Goal: Navigation & Orientation: Find specific page/section

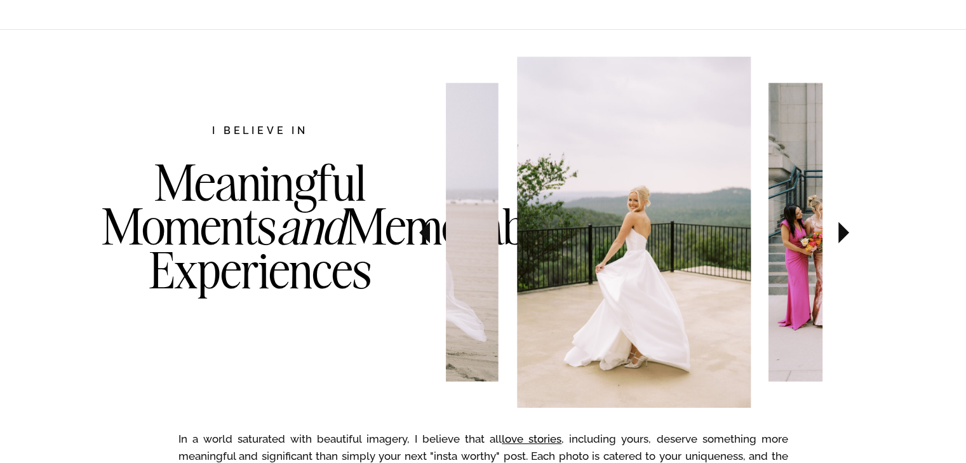
scroll to position [623, 0]
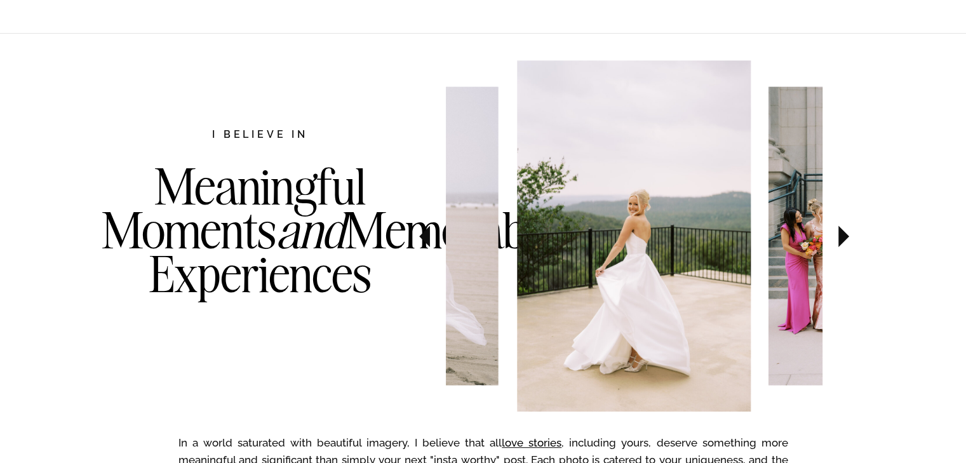
click at [844, 241] on icon at bounding box center [844, 236] width 43 height 44
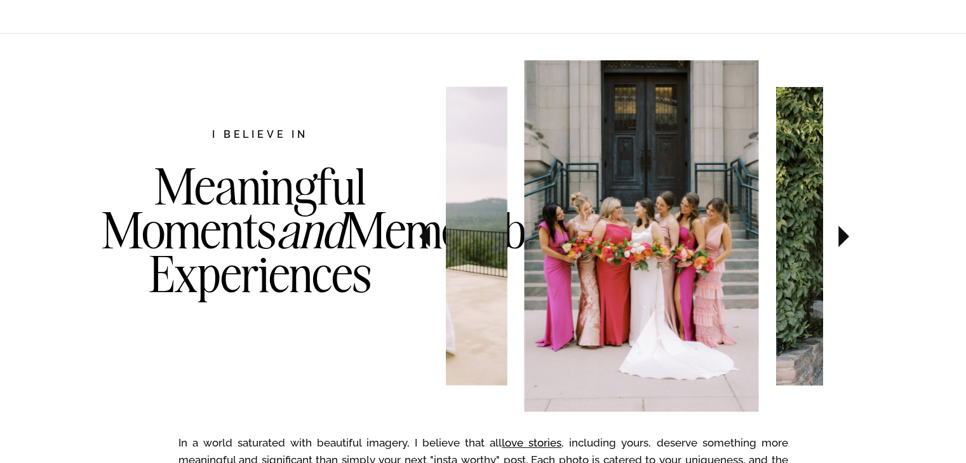
click at [844, 241] on icon at bounding box center [844, 236] width 43 height 44
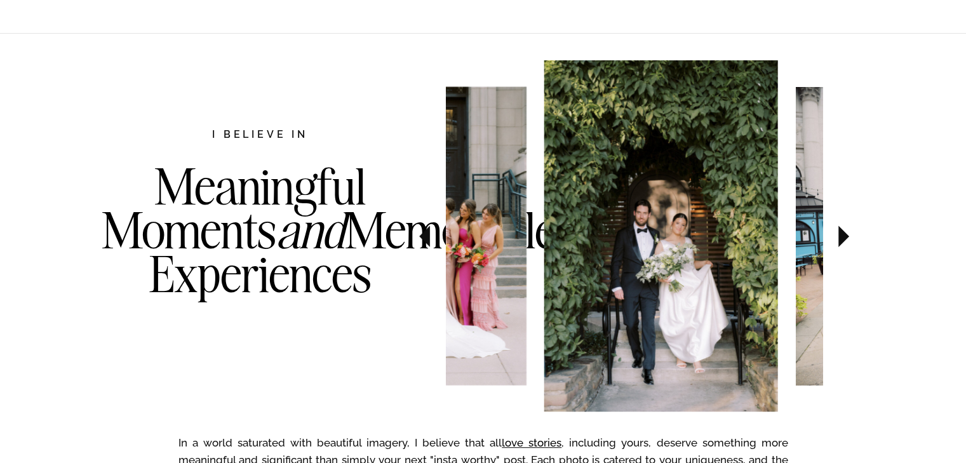
click at [843, 241] on icon at bounding box center [844, 237] width 11 height 22
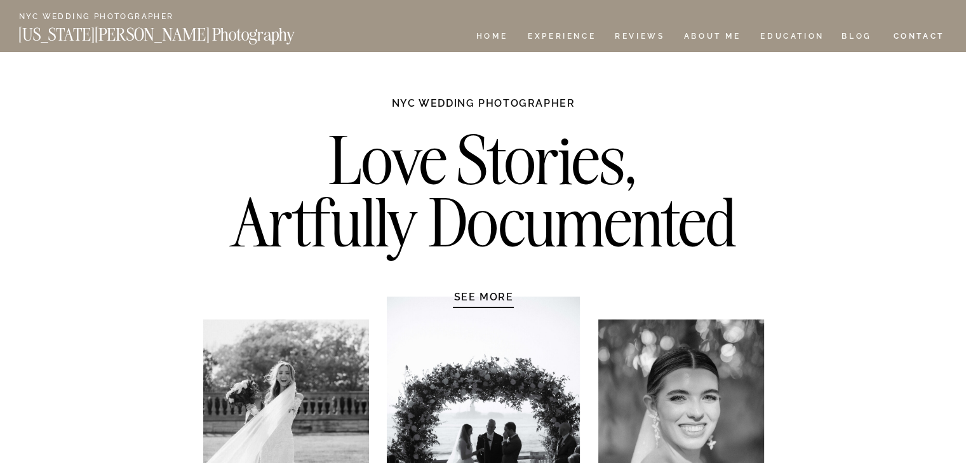
scroll to position [169, 0]
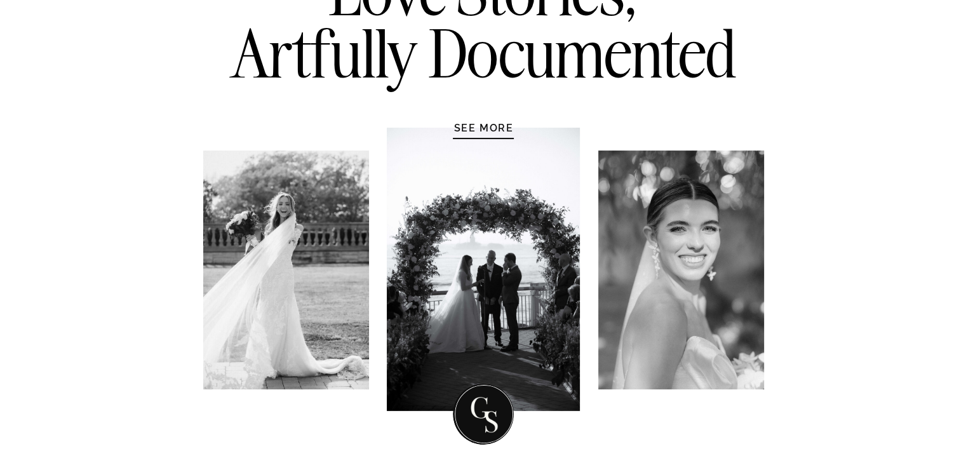
click at [487, 129] on h1 "SEE MORE" at bounding box center [484, 127] width 121 height 13
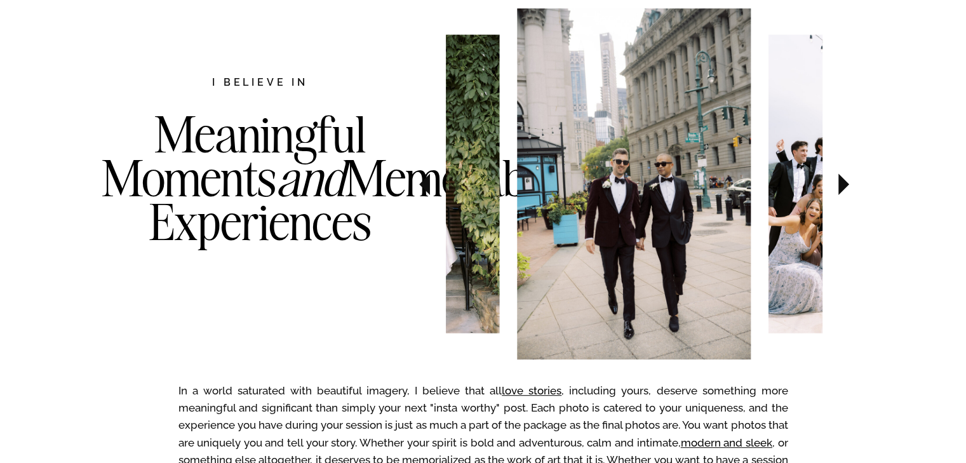
scroll to position [676, 0]
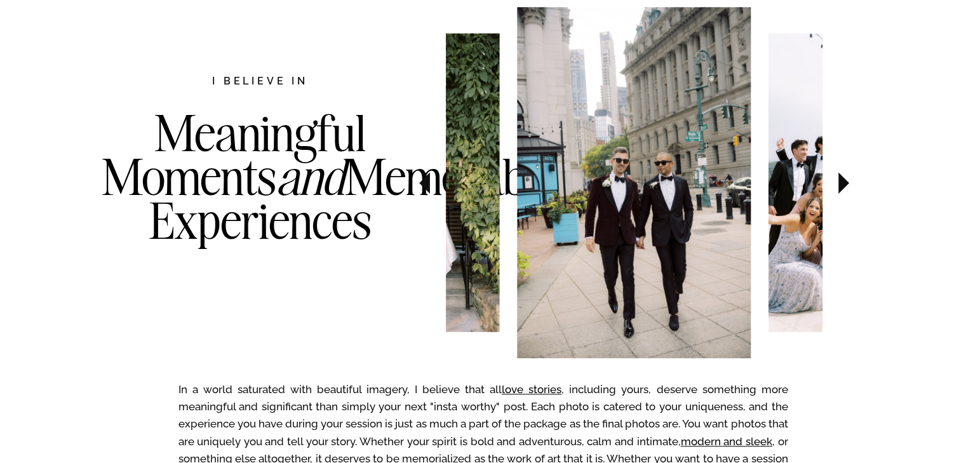
click at [843, 193] on icon at bounding box center [844, 183] width 43 height 44
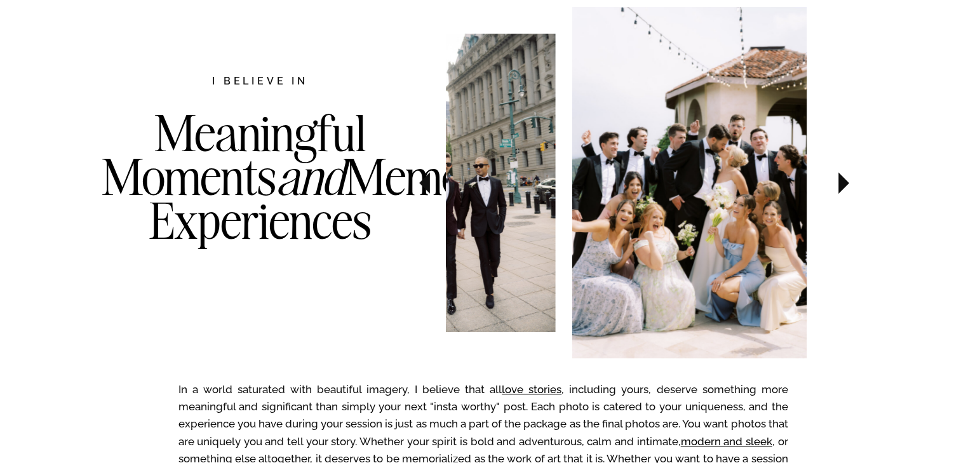
click at [843, 193] on icon at bounding box center [844, 183] width 43 height 44
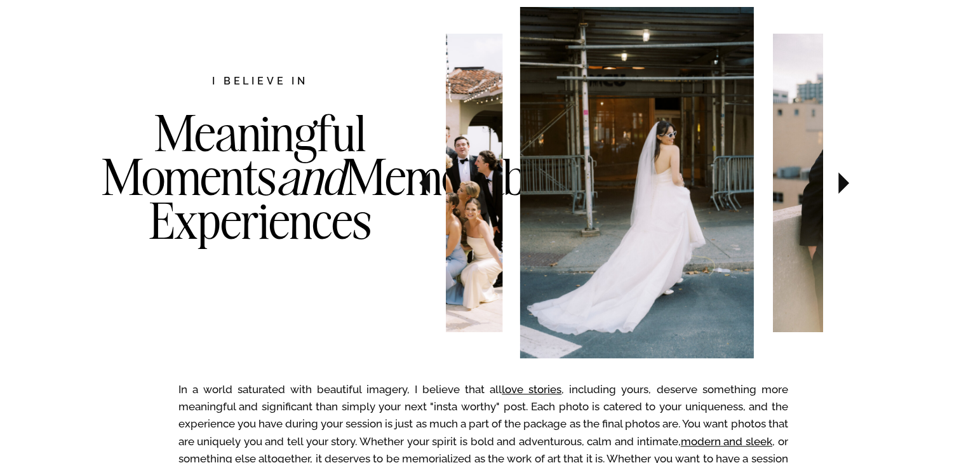
click at [843, 193] on icon at bounding box center [844, 183] width 43 height 44
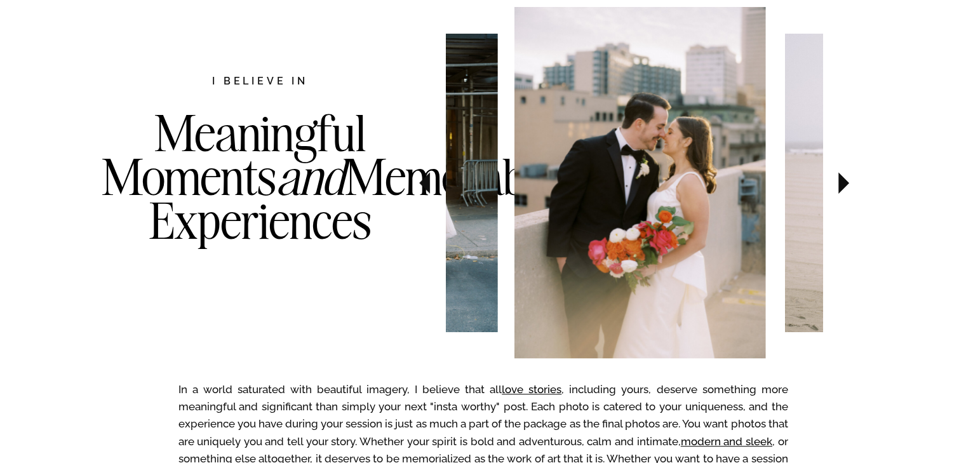
click at [843, 193] on icon at bounding box center [844, 183] width 43 height 44
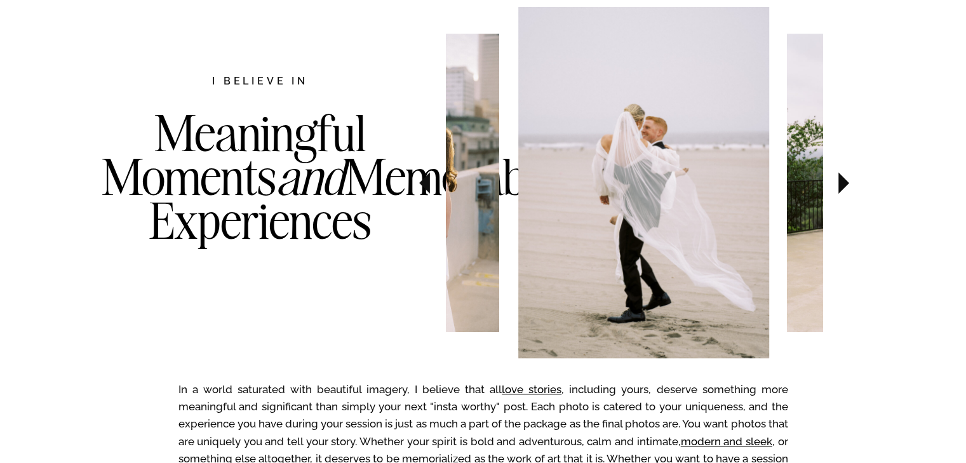
click at [843, 193] on icon at bounding box center [844, 183] width 43 height 44
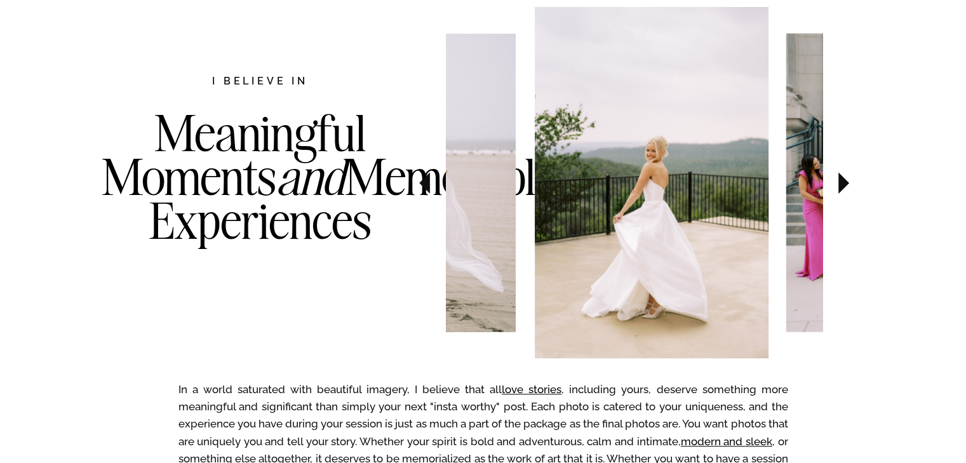
click at [843, 193] on icon at bounding box center [844, 183] width 43 height 44
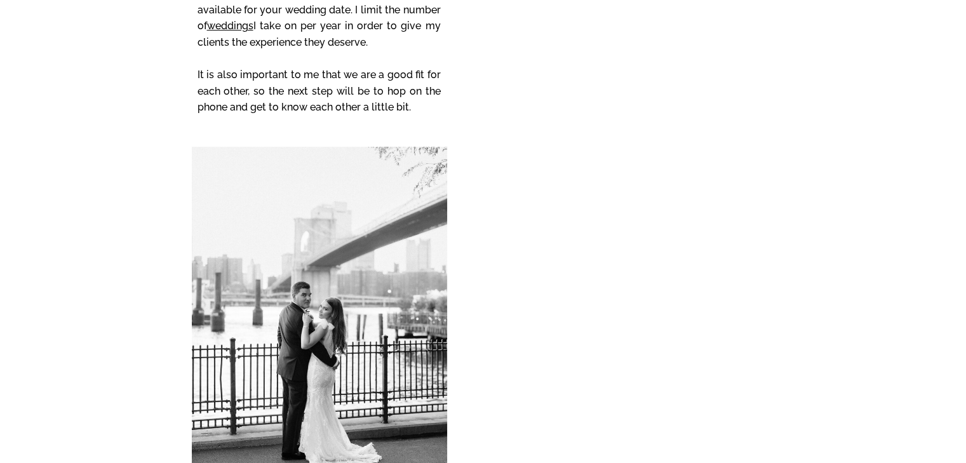
scroll to position [5575, 0]
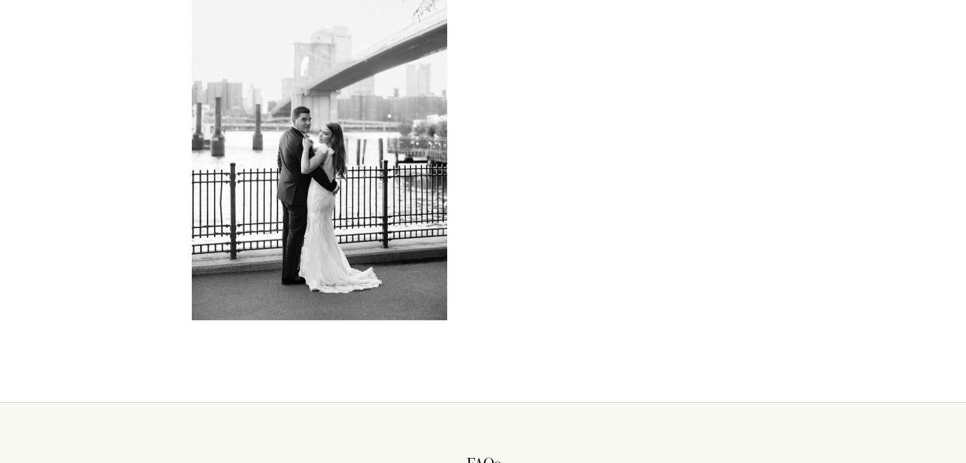
scroll to position [5737, 0]
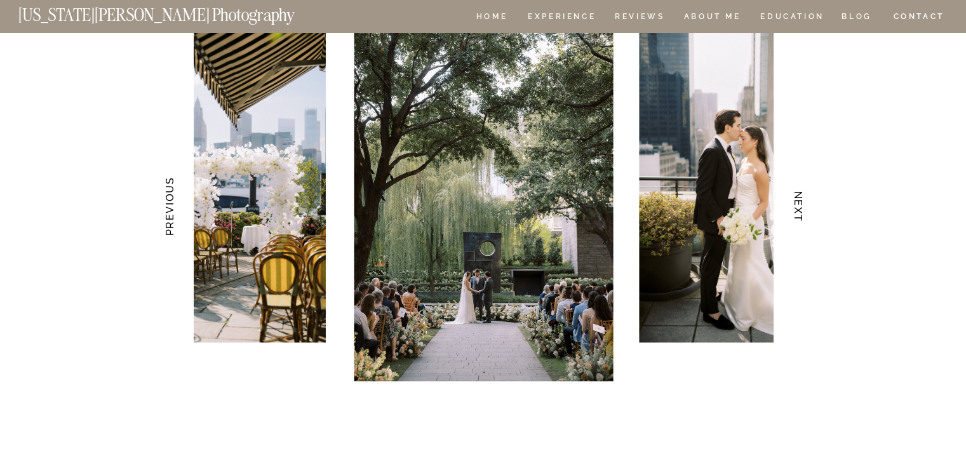
scroll to position [2561, 0]
click at [802, 205] on h3 "NEXT" at bounding box center [798, 206] width 13 height 80
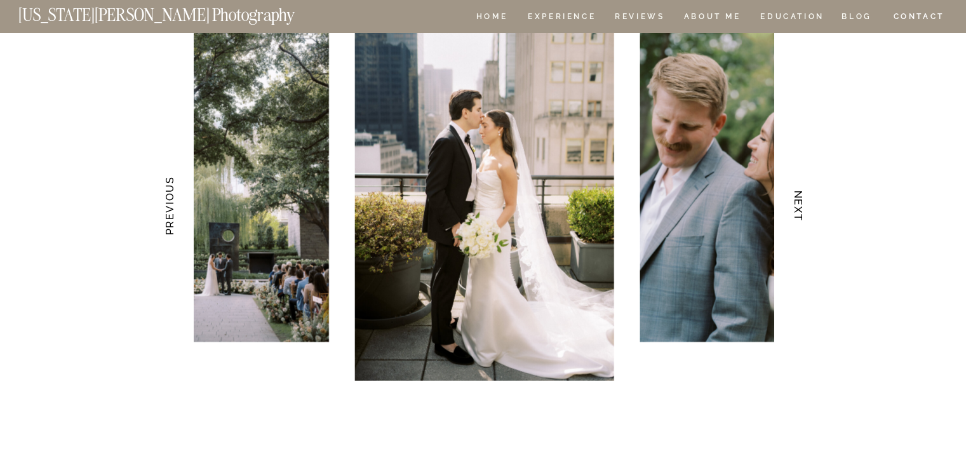
scroll to position [2504, 0]
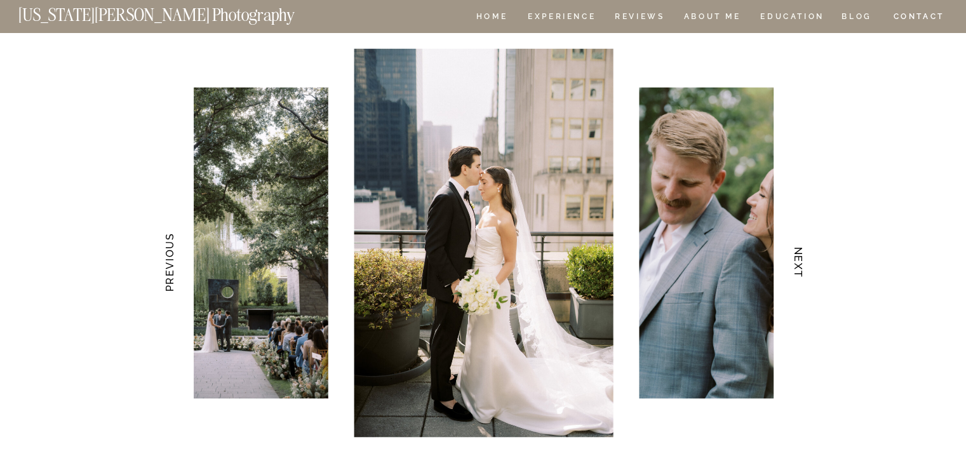
click at [802, 258] on h3 "NEXT" at bounding box center [798, 263] width 13 height 80
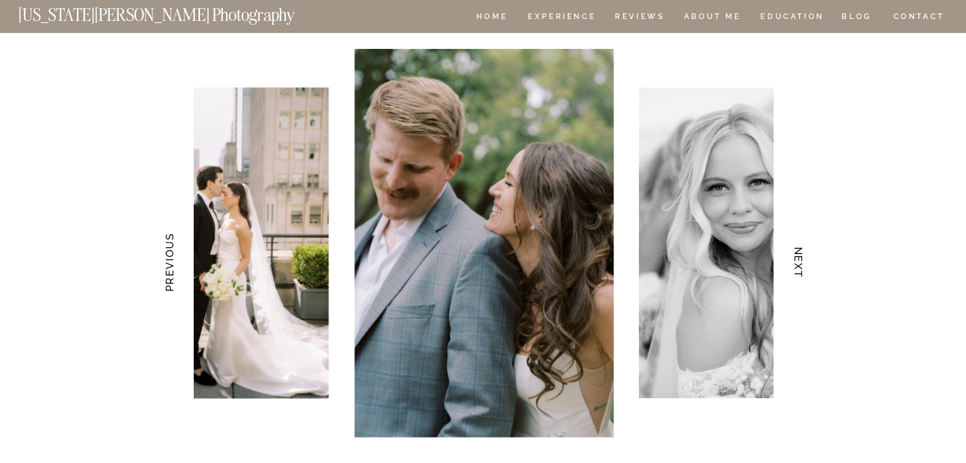
click at [802, 258] on h3 "NEXT" at bounding box center [798, 263] width 13 height 80
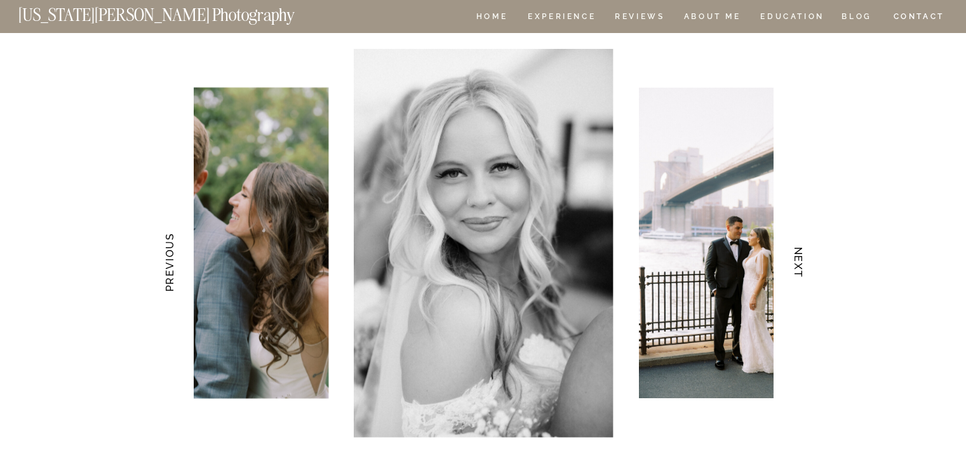
click at [802, 258] on h3 "NEXT" at bounding box center [798, 263] width 13 height 80
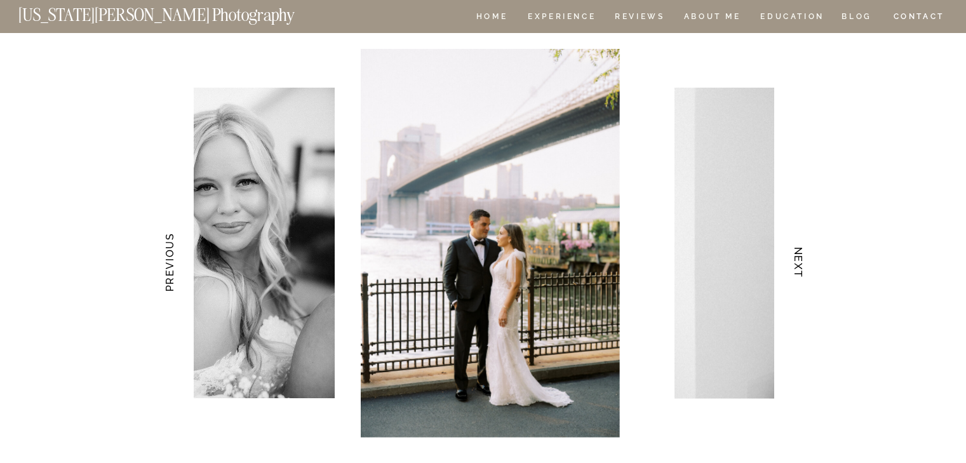
click at [802, 258] on h3 "NEXT" at bounding box center [798, 263] width 13 height 80
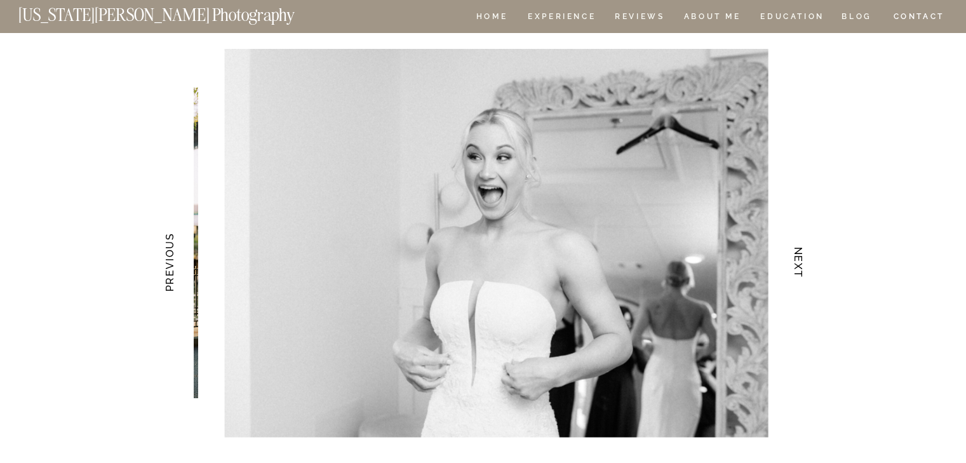
click at [802, 258] on h3 "NEXT" at bounding box center [798, 263] width 13 height 80
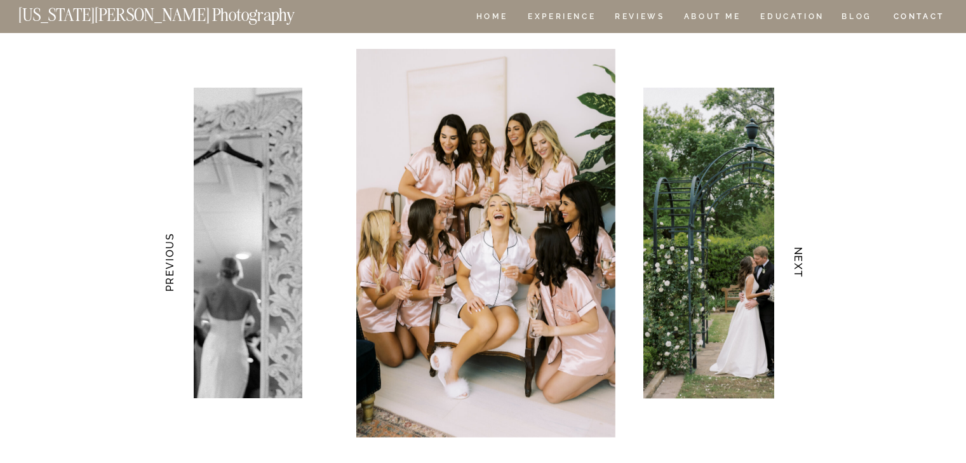
click at [802, 258] on h3 "NEXT" at bounding box center [798, 263] width 13 height 80
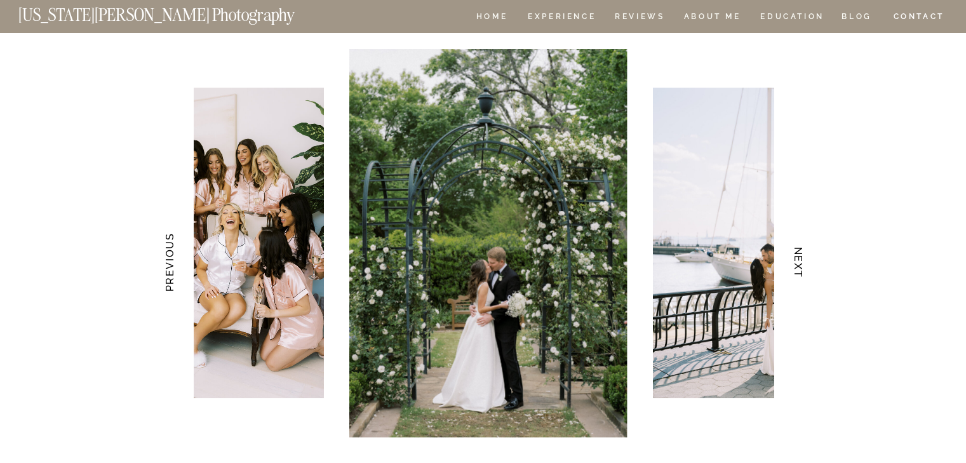
click at [802, 258] on h3 "NEXT" at bounding box center [798, 263] width 13 height 80
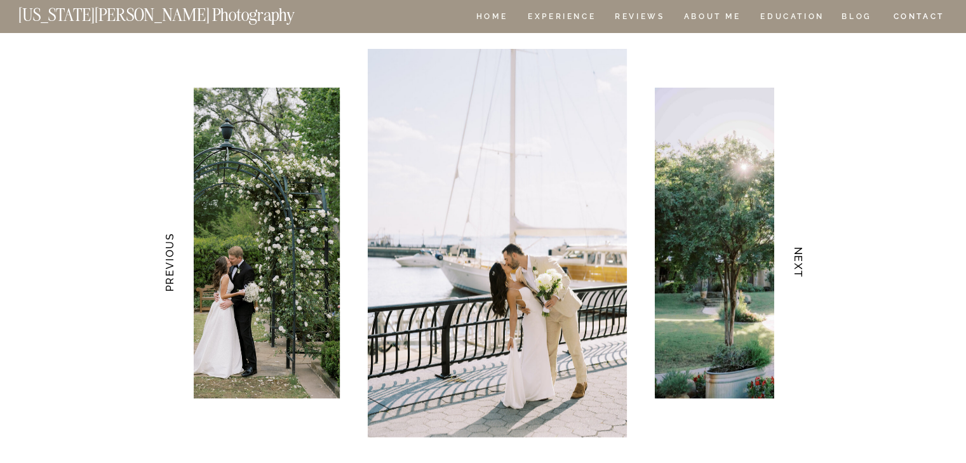
click at [802, 258] on h3 "NEXT" at bounding box center [798, 263] width 13 height 80
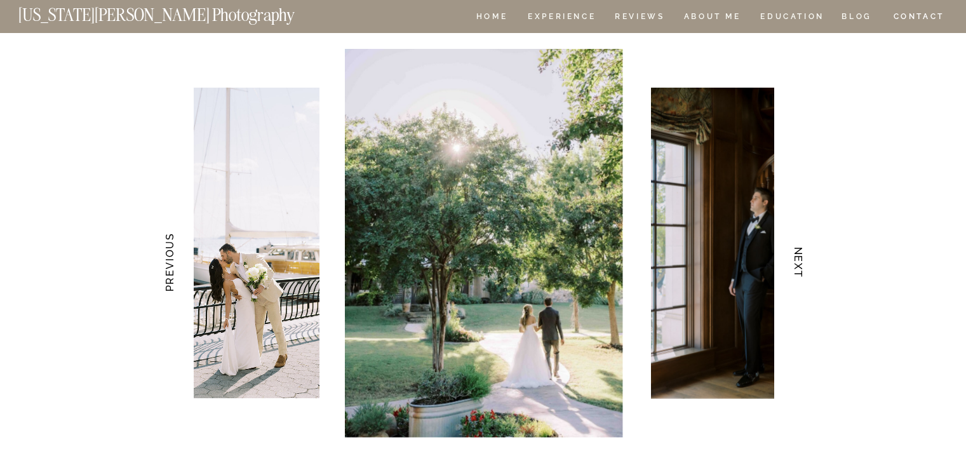
click at [802, 258] on h3 "NEXT" at bounding box center [798, 263] width 13 height 80
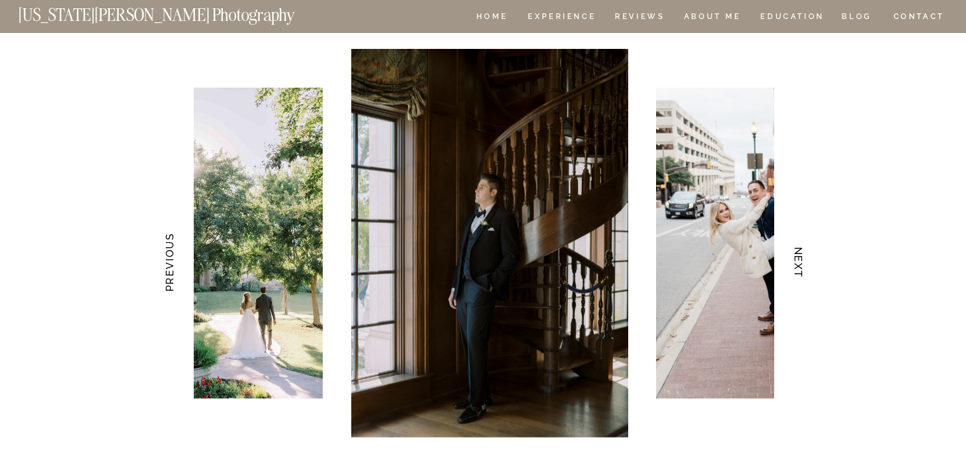
click at [802, 258] on h3 "NEXT" at bounding box center [798, 263] width 13 height 80
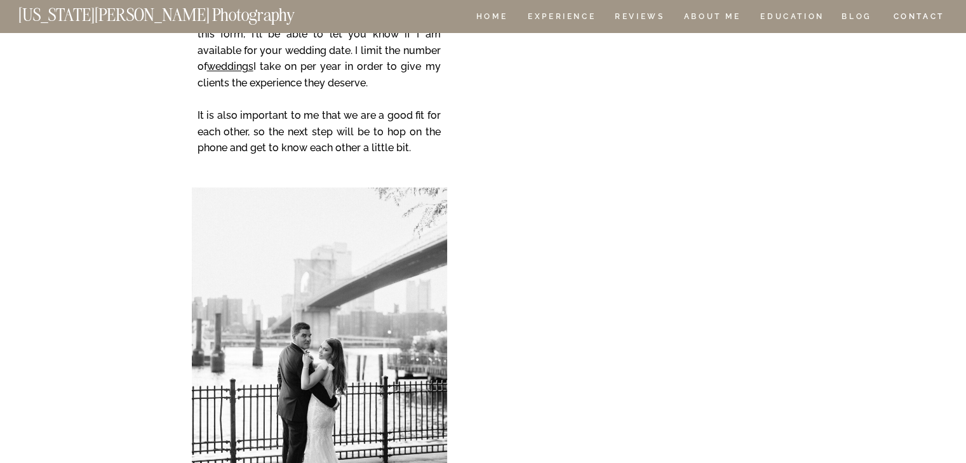
scroll to position [11058, 0]
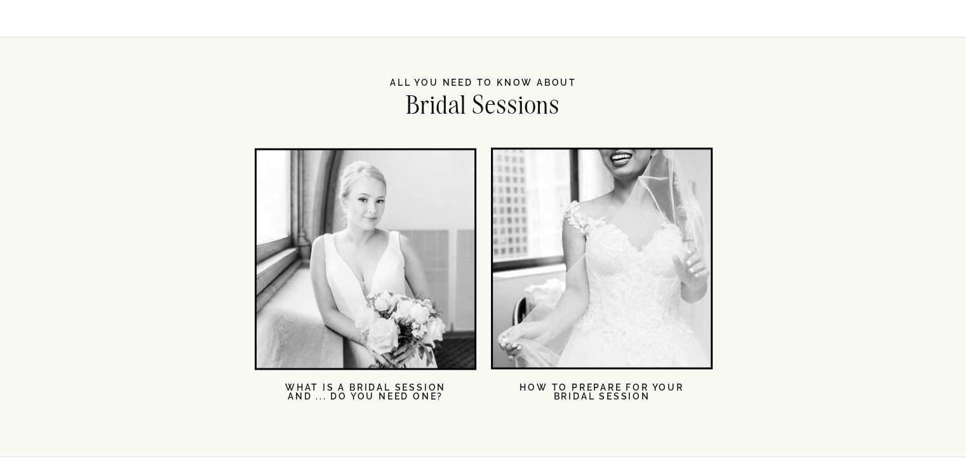
scroll to position [2192, 0]
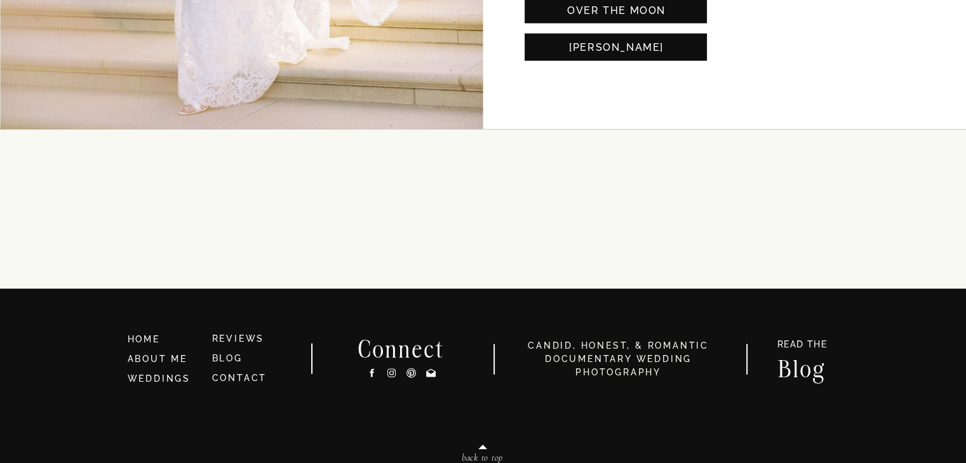
scroll to position [3060, 0]
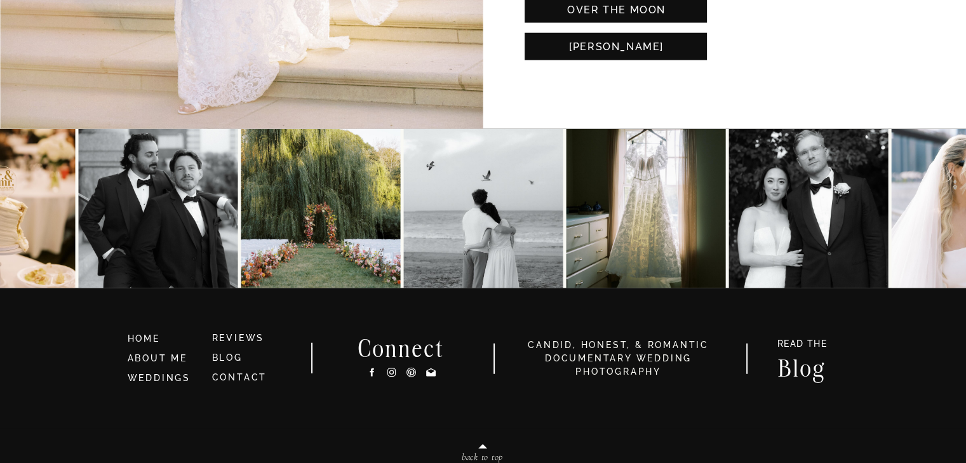
drag, startPoint x: 825, startPoint y: 330, endPoint x: 869, endPoint y: 351, distance: 48.3
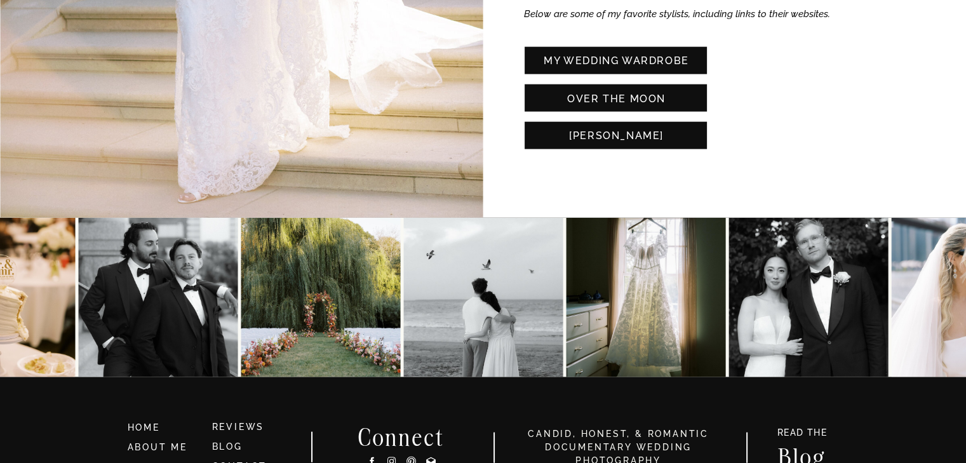
scroll to position [2971, 0]
click at [817, 297] on img at bounding box center [808, 297] width 159 height 159
